Goal: Check status: Check status

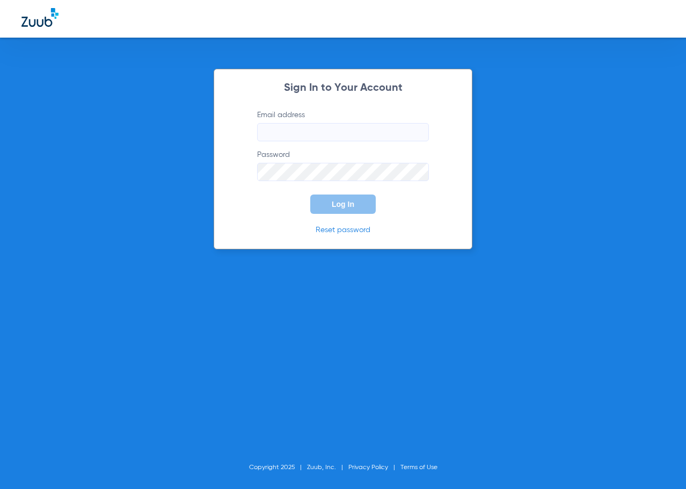
type input "[EMAIL_ADDRESS][DOMAIN_NAME]"
click at [336, 208] on button "Log In" at bounding box center [342, 203] width 65 height 19
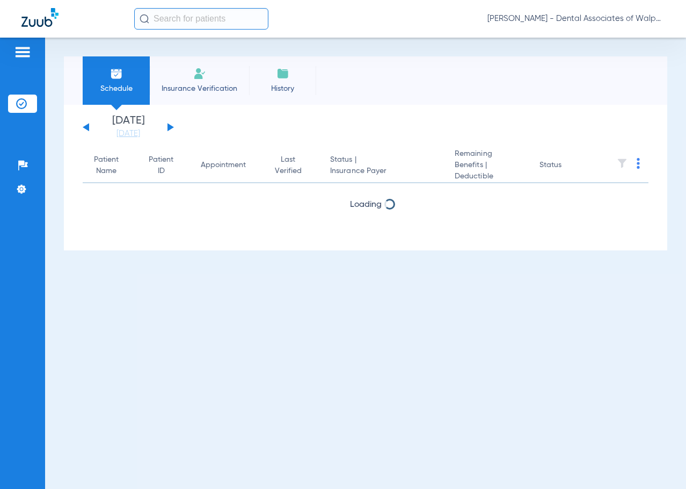
click at [170, 127] on button at bounding box center [171, 127] width 6 height 8
click at [171, 131] on div "[DATE] [DATE] [DATE] [DATE] [DATE] [DATE] [DATE] [DATE] [DATE] [DATE] [DATE] [D…" at bounding box center [128, 127] width 91 height 24
click at [171, 126] on button at bounding box center [171, 127] width 6 height 8
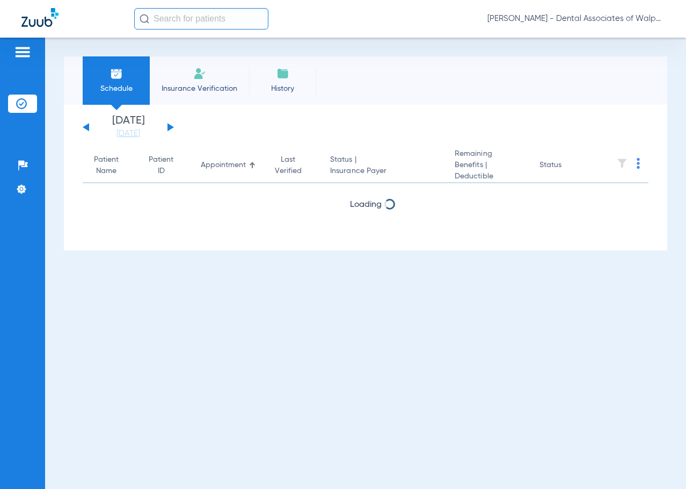
click at [171, 126] on button at bounding box center [171, 127] width 6 height 8
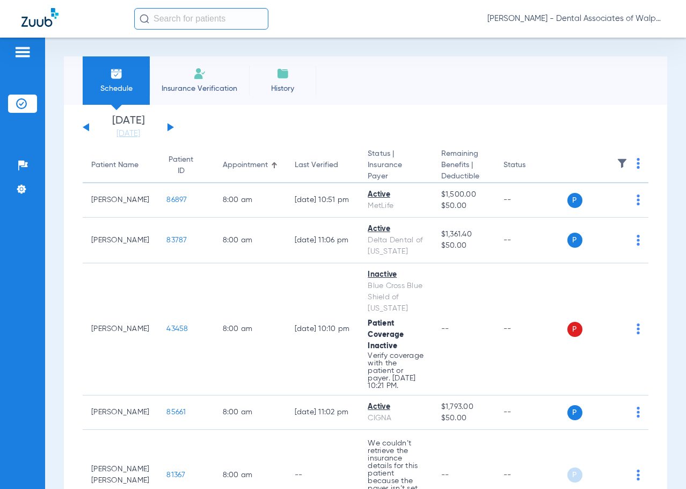
click at [160, 20] on input "text" at bounding box center [201, 18] width 134 height 21
type input "80232"
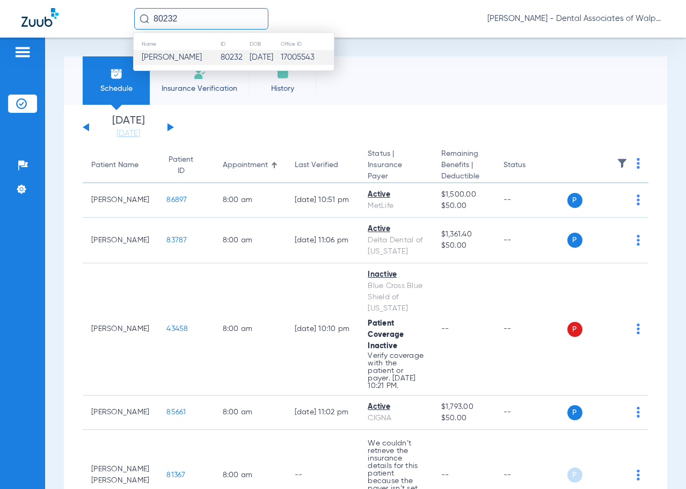
click at [168, 57] on span "[PERSON_NAME]" at bounding box center [172, 57] width 60 height 8
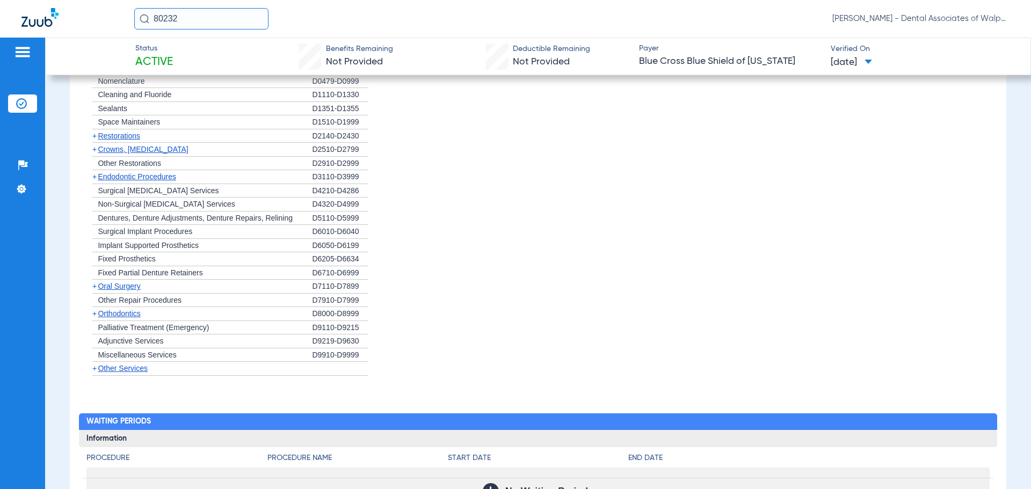
scroll to position [743, 0]
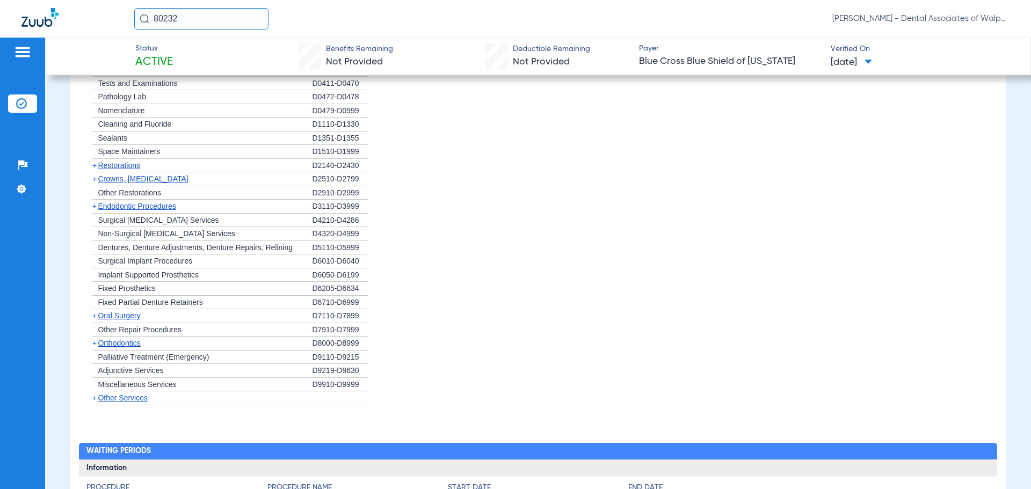
click at [121, 345] on span "Orthodontics" at bounding box center [119, 343] width 42 height 9
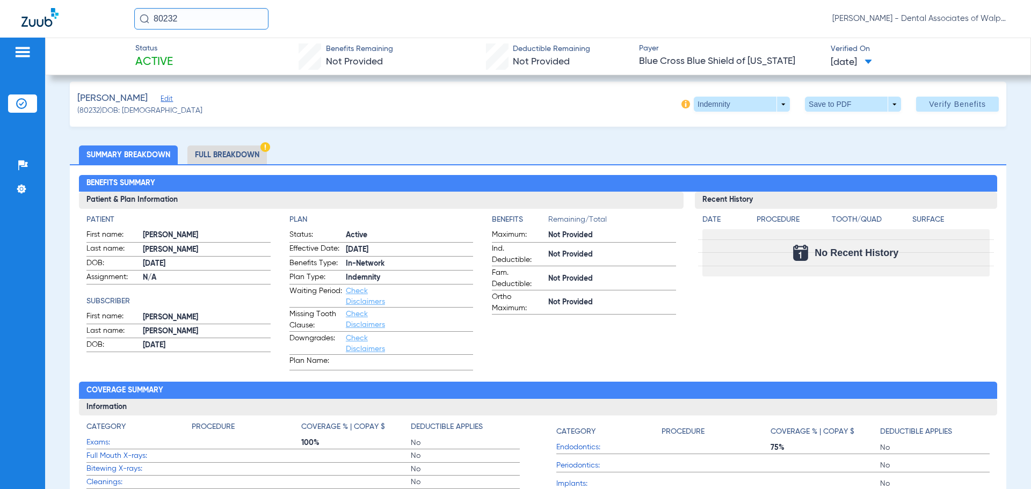
scroll to position [0, 0]
